Goal: Task Accomplishment & Management: Complete application form

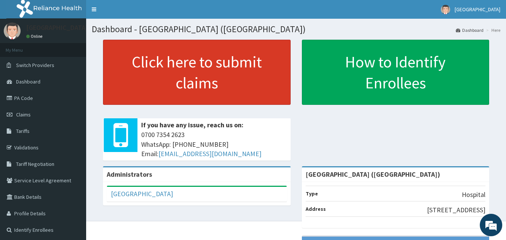
click at [190, 94] on link "Click here to submit claims" at bounding box center [197, 72] width 188 height 65
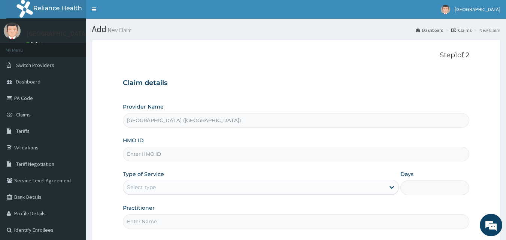
click at [172, 155] on input "HMO ID" at bounding box center [296, 154] width 347 height 15
click at [166, 155] on input "HMO ID" at bounding box center [296, 154] width 347 height 15
type input "BIV/10077/A"
click at [391, 189] on icon at bounding box center [391, 187] width 7 height 7
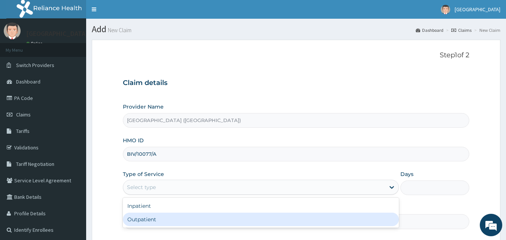
click at [387, 218] on div "Outpatient" at bounding box center [261, 219] width 276 height 13
type input "1"
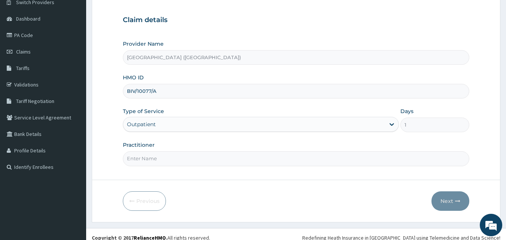
scroll to position [70, 0]
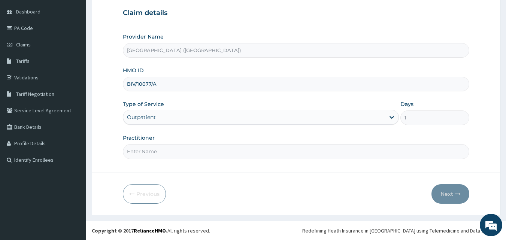
click at [210, 154] on input "Practitioner" at bounding box center [296, 151] width 347 height 15
type input "DR KALU"
click at [448, 193] on button "Next" at bounding box center [451, 193] width 38 height 19
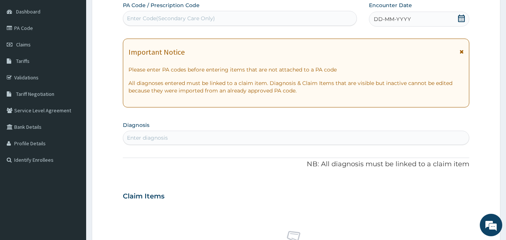
click at [460, 19] on icon at bounding box center [461, 18] width 7 height 7
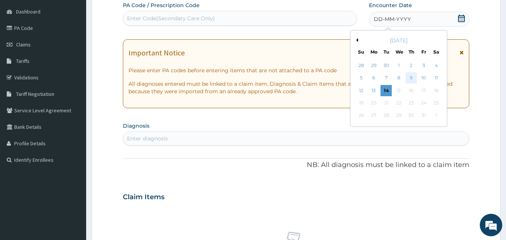
click at [413, 77] on div "9" at bounding box center [411, 78] width 11 height 11
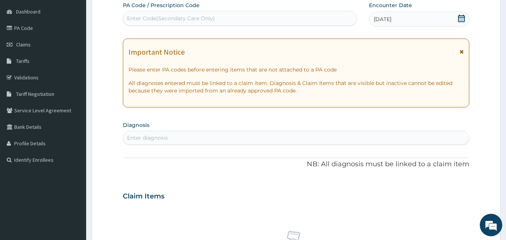
click at [251, 138] on div "Enter diagnosis" at bounding box center [296, 138] width 346 height 12
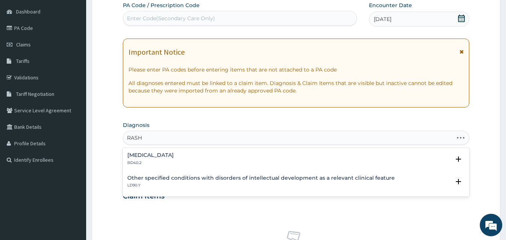
type input "RASHE"
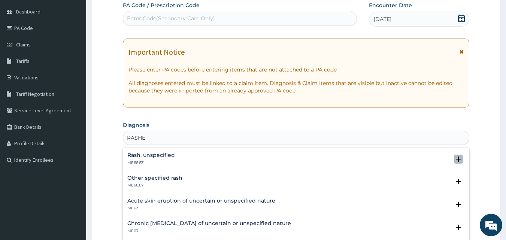
click at [456, 159] on icon "open select status" at bounding box center [458, 159] width 5 height 5
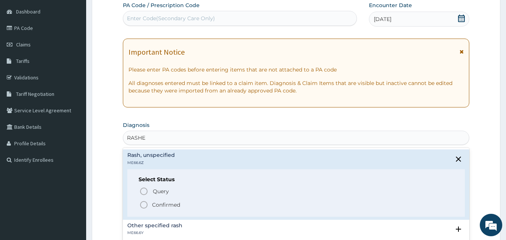
click at [146, 206] on icon "status option filled" at bounding box center [143, 205] width 9 height 9
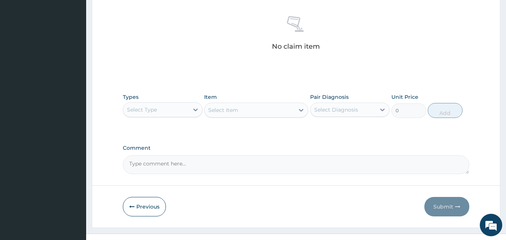
scroll to position [300, 0]
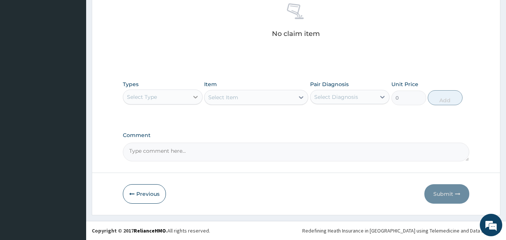
click at [196, 96] on icon at bounding box center [195, 96] width 7 height 7
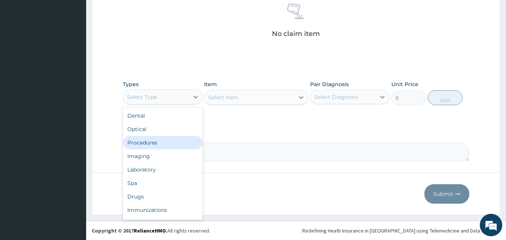
click at [174, 140] on div "Procedures" at bounding box center [163, 142] width 80 height 13
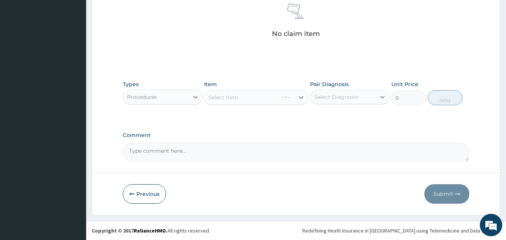
click at [301, 99] on div "Select Item" at bounding box center [256, 97] width 104 height 15
click at [300, 99] on icon at bounding box center [301, 97] width 7 height 7
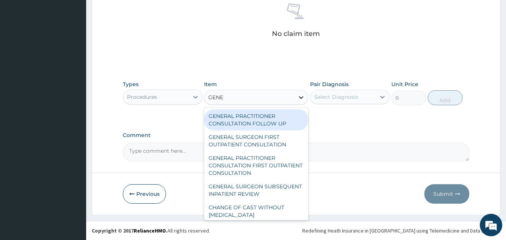
type input "GENER"
click at [275, 118] on div "GENERAL PRACTITIONER CONSULTATION FOLLOW UP" at bounding box center [256, 119] width 104 height 21
type input "2365"
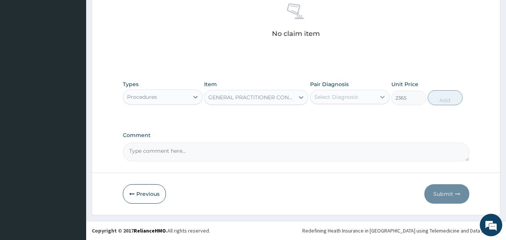
click at [381, 97] on icon at bounding box center [382, 96] width 7 height 7
click at [315, 115] on input "checkbox" at bounding box center [317, 115] width 5 height 5
checkbox input "true"
click at [441, 103] on button "Add" at bounding box center [445, 97] width 35 height 15
type input "0"
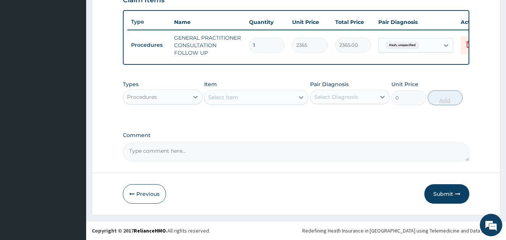
scroll to position [274, 0]
click at [193, 97] on icon at bounding box center [195, 96] width 7 height 7
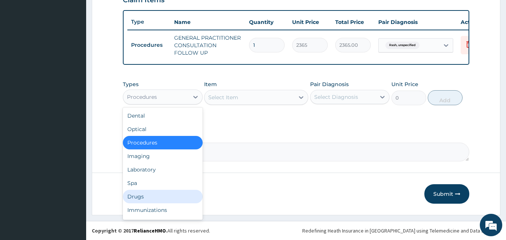
click at [155, 197] on div "Drugs" at bounding box center [163, 196] width 80 height 13
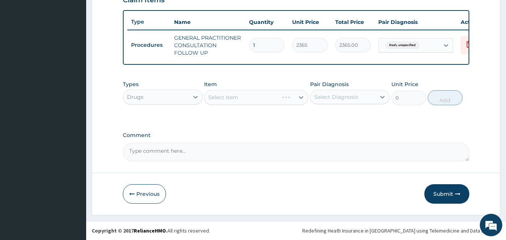
click at [301, 98] on div "Select Item" at bounding box center [256, 97] width 104 height 15
click at [301, 99] on div "Select Item" at bounding box center [256, 97] width 104 height 15
click at [297, 84] on div "Item Select Item" at bounding box center [256, 93] width 104 height 25
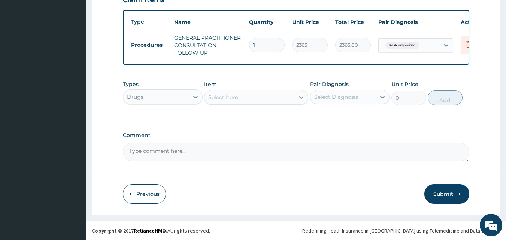
click at [301, 97] on icon at bounding box center [301, 97] width 7 height 7
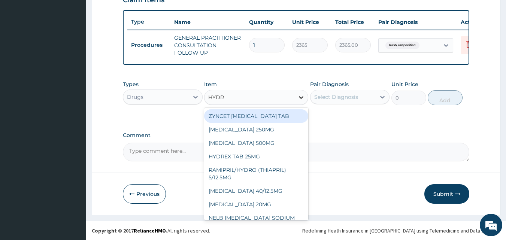
type input "HYDRO"
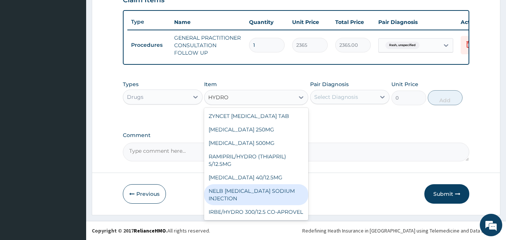
click at [282, 205] on div "NELB HYDROCORTISONE SODIUM INJECTION" at bounding box center [256, 194] width 104 height 21
type input "591.25"
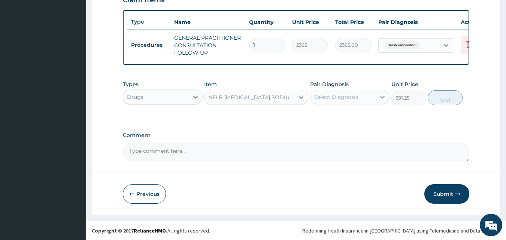
click at [382, 97] on icon at bounding box center [383, 97] width 4 height 3
click at [318, 116] on input "checkbox" at bounding box center [317, 115] width 5 height 5
checkbox input "true"
click at [448, 102] on button "Add" at bounding box center [445, 97] width 35 height 15
type input "0"
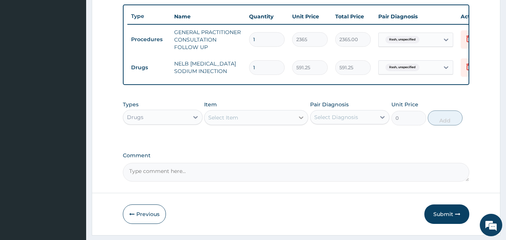
click at [302, 119] on icon at bounding box center [301, 118] width 4 height 3
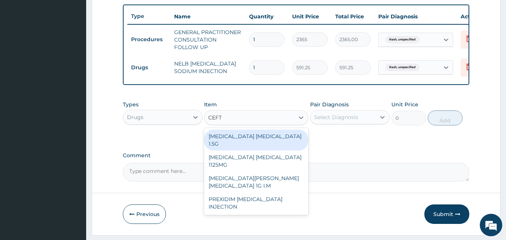
type input "CEFTR"
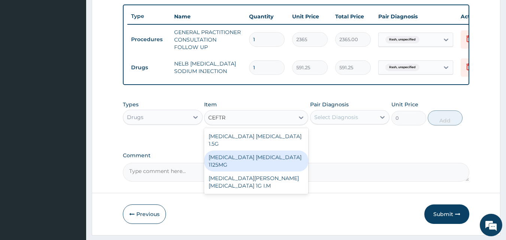
click at [258, 160] on div "CEFTRIAXONE TAZOBACTAM 1125MG" at bounding box center [256, 161] width 104 height 21
type input "2365"
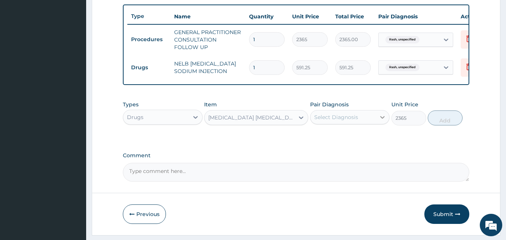
click at [383, 119] on icon at bounding box center [383, 117] width 4 height 3
click at [319, 138] on input "checkbox" at bounding box center [317, 135] width 5 height 5
checkbox input "true"
click at [439, 126] on button "Add" at bounding box center [445, 118] width 35 height 15
type input "0"
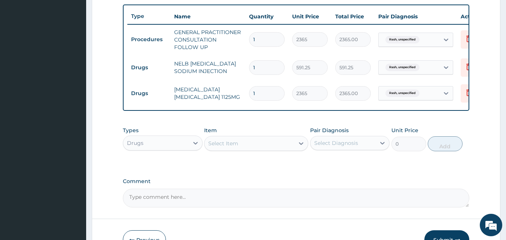
type input "0.00"
type input "3"
type input "7095.00"
type input "3"
click at [301, 147] on icon at bounding box center [301, 143] width 7 height 7
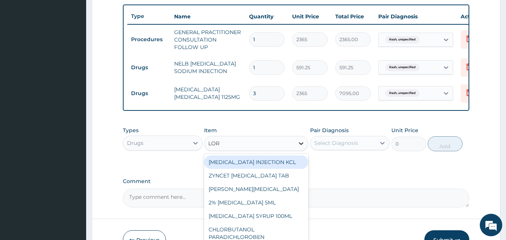
type input "LORA"
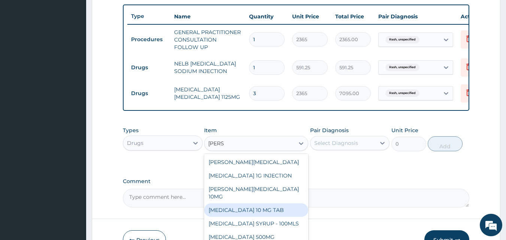
click at [287, 210] on div "LORATADINE 10 MG TAB" at bounding box center [256, 210] width 104 height 13
type input "59.125"
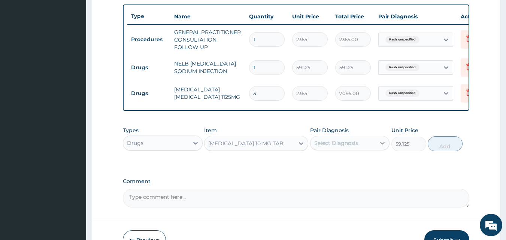
click at [381, 145] on icon at bounding box center [383, 143] width 4 height 3
click at [317, 164] on input "checkbox" at bounding box center [317, 161] width 5 height 5
checkbox input "true"
click at [442, 151] on button "Add" at bounding box center [445, 143] width 35 height 15
type input "0"
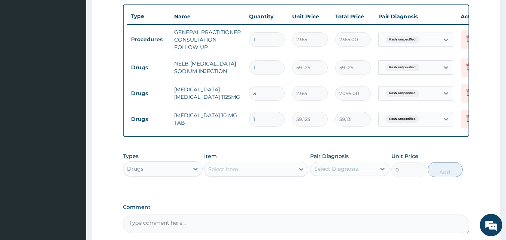
type input "10"
type input "591.25"
type input "10"
click at [303, 173] on icon at bounding box center [301, 169] width 7 height 7
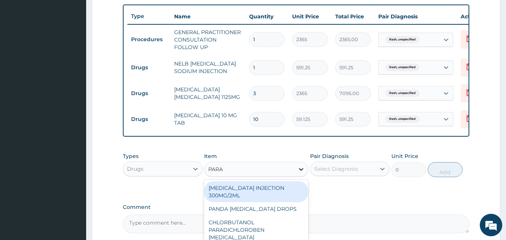
type input "PARAC"
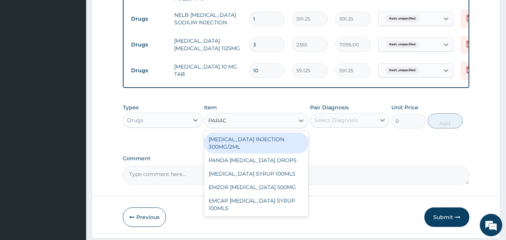
scroll to position [334, 0]
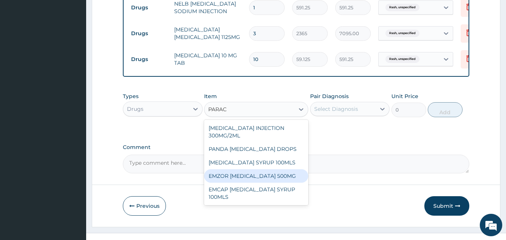
click at [291, 183] on div "EMZOR PARACETAMOL 500MG" at bounding box center [256, 175] width 104 height 13
type input "23.64999961853027"
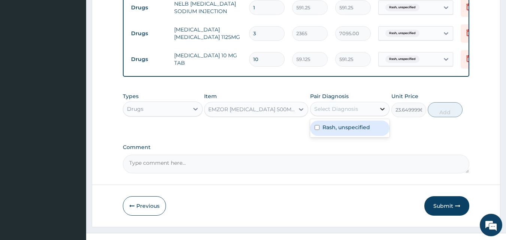
click at [383, 113] on icon at bounding box center [382, 108] width 7 height 7
click at [318, 130] on input "checkbox" at bounding box center [317, 127] width 5 height 5
checkbox input "true"
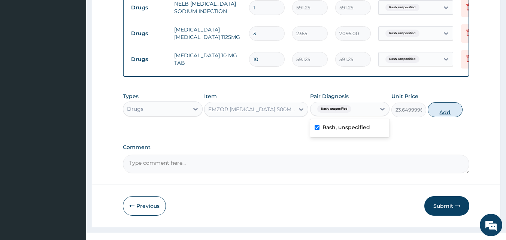
click at [447, 117] on button "Add" at bounding box center [445, 109] width 35 height 15
type input "0"
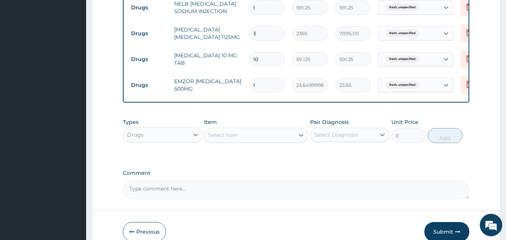
type input "18"
type input "425.70"
type input "18"
click at [300, 139] on icon at bounding box center [301, 135] width 7 height 7
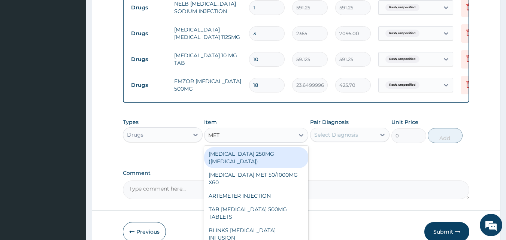
type input "META"
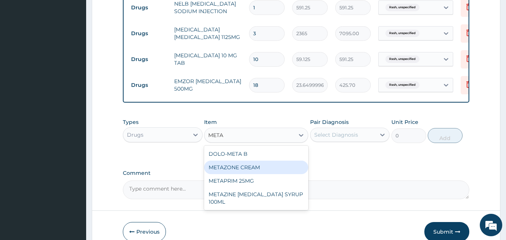
click at [223, 174] on div "METAZONE CREAM" at bounding box center [256, 167] width 104 height 13
type input "591.25"
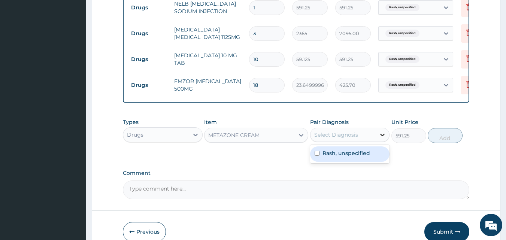
click at [382, 139] on icon at bounding box center [382, 134] width 7 height 7
click at [319, 156] on input "checkbox" at bounding box center [317, 153] width 5 height 5
checkbox input "true"
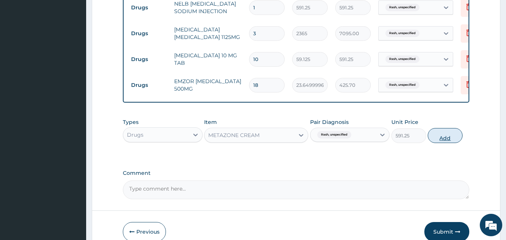
click at [448, 143] on button "Add" at bounding box center [445, 135] width 35 height 15
type input "0"
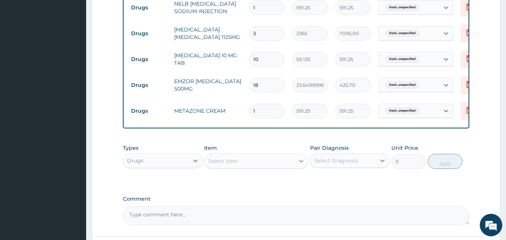
click at [302, 163] on icon at bounding box center [301, 161] width 4 height 3
click at [248, 167] on div "Select Item" at bounding box center [250, 161] width 90 height 12
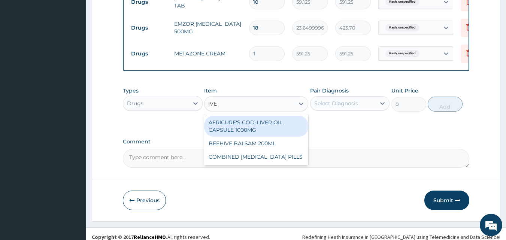
scroll to position [394, 0]
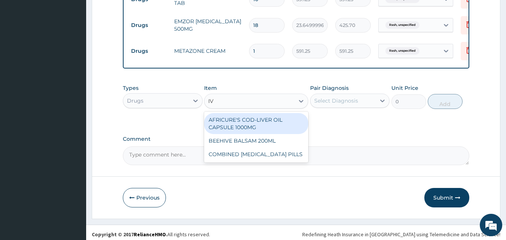
type input "I"
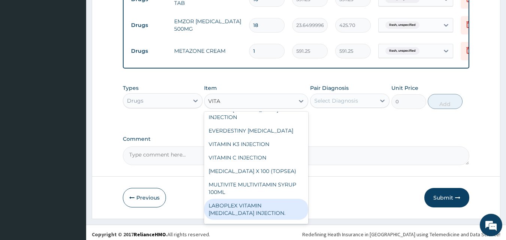
scroll to position [0, 0]
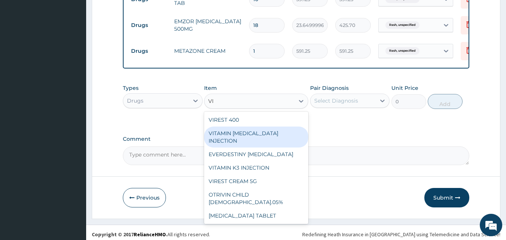
type input "V"
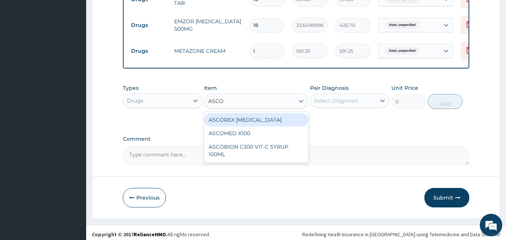
type input "ASCO"
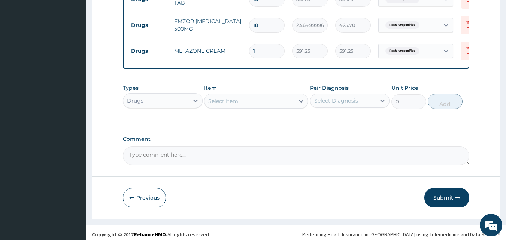
click at [450, 206] on button "Submit" at bounding box center [447, 197] width 45 height 19
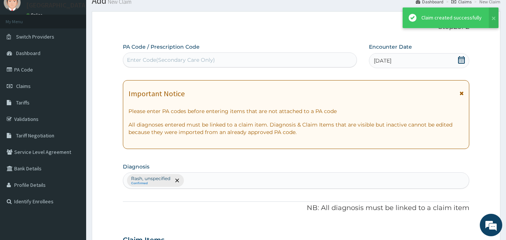
scroll to position [394, 0]
